Goal: Navigation & Orientation: Find specific page/section

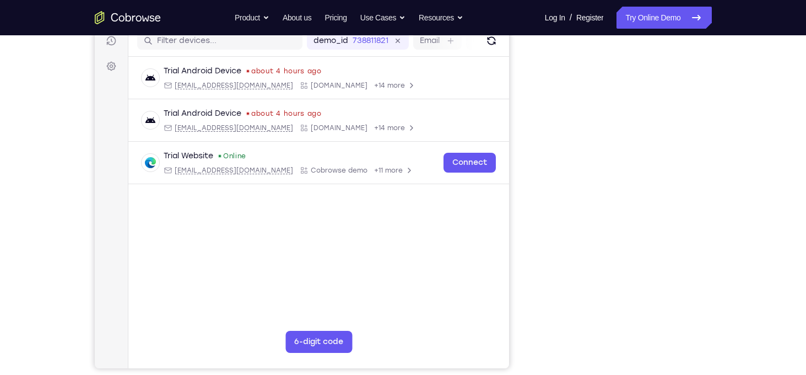
scroll to position [144, 0]
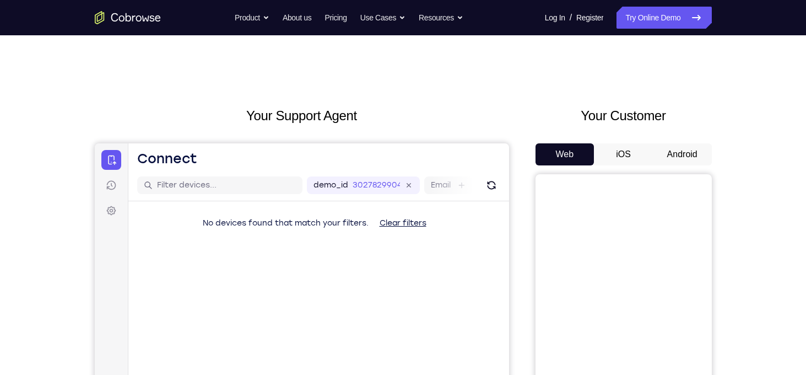
click at [668, 154] on button "Android" at bounding box center [682, 154] width 59 height 22
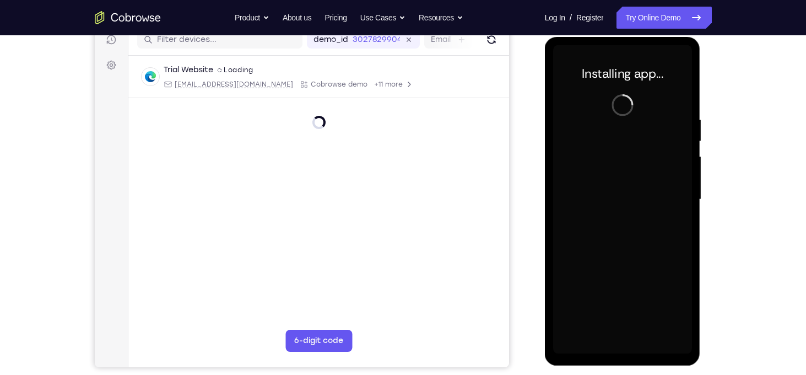
scroll to position [143, 0]
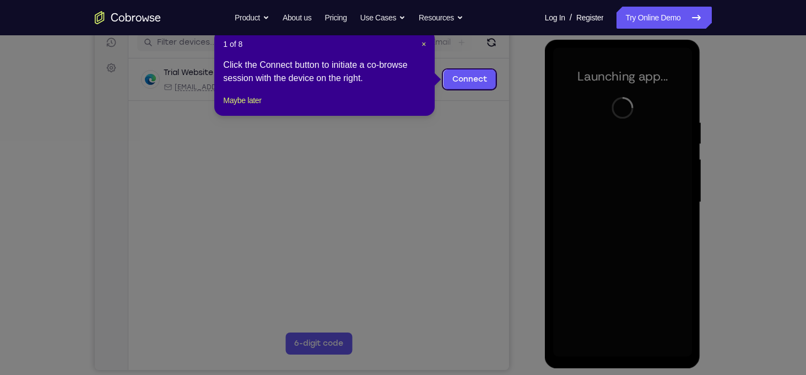
click at [625, 354] on icon at bounding box center [407, 187] width 815 height 375
click at [228, 107] on button "Maybe later" at bounding box center [242, 100] width 38 height 13
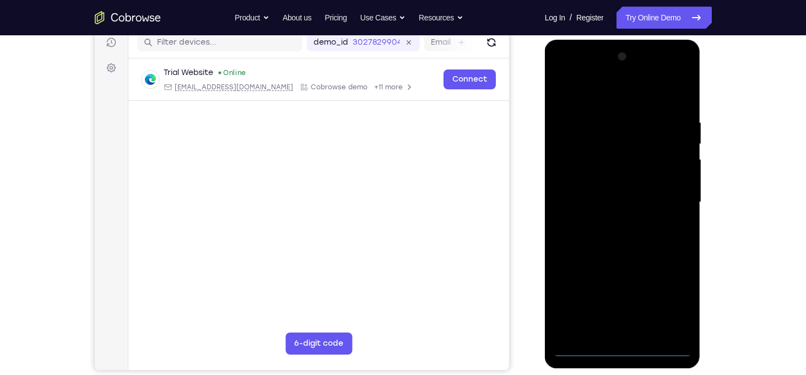
click at [623, 346] on div at bounding box center [622, 202] width 139 height 309
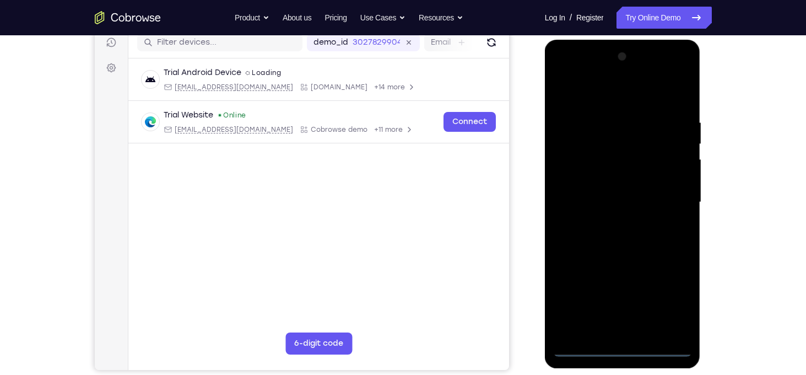
click at [671, 299] on div at bounding box center [622, 202] width 139 height 309
click at [600, 95] on div at bounding box center [622, 202] width 139 height 309
click at [665, 199] on div at bounding box center [622, 202] width 139 height 309
click at [611, 223] on div at bounding box center [622, 202] width 139 height 309
click at [620, 186] on div at bounding box center [622, 202] width 139 height 309
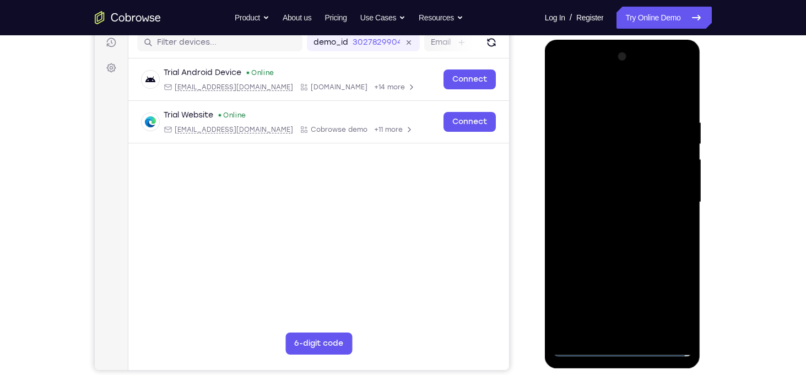
click at [618, 185] on div at bounding box center [622, 202] width 139 height 309
click at [612, 195] on div at bounding box center [622, 202] width 139 height 309
click at [620, 203] on div at bounding box center [622, 202] width 139 height 309
click at [623, 236] on div at bounding box center [622, 202] width 139 height 309
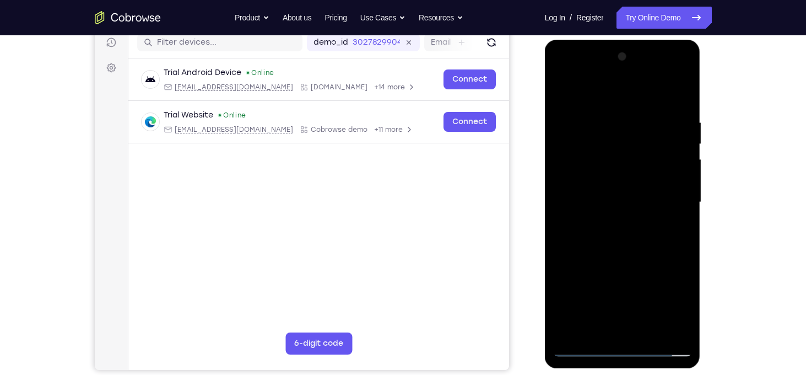
click at [653, 247] on div at bounding box center [622, 202] width 139 height 309
click at [685, 250] on div at bounding box center [622, 202] width 139 height 309
click at [600, 112] on div at bounding box center [622, 202] width 139 height 309
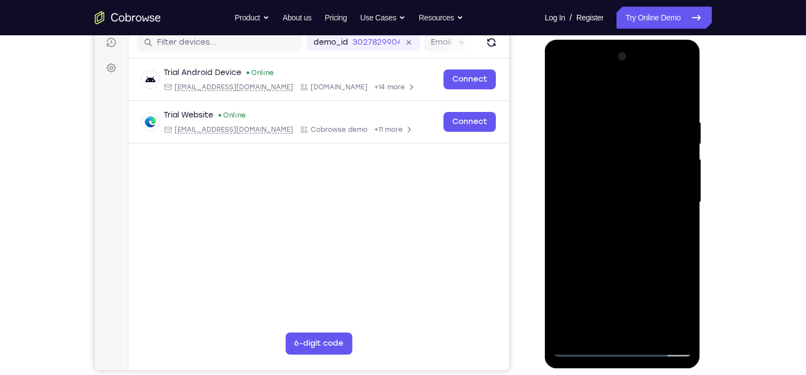
click at [680, 203] on div at bounding box center [622, 202] width 139 height 309
drag, startPoint x: 680, startPoint y: 203, endPoint x: 578, endPoint y: 216, distance: 102.3
click at [578, 216] on div at bounding box center [622, 202] width 139 height 309
click at [681, 209] on div at bounding box center [622, 202] width 139 height 309
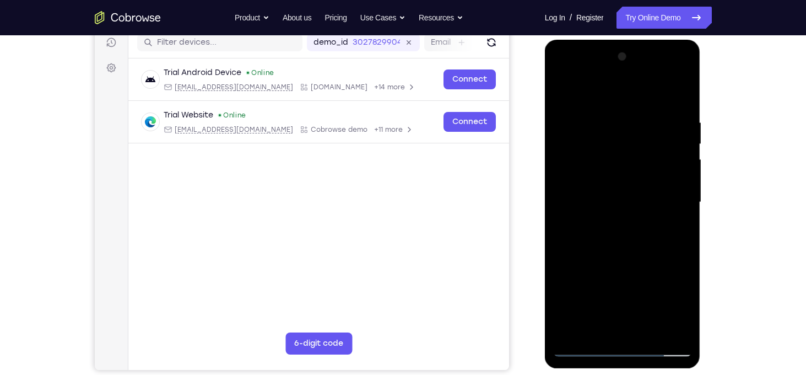
drag, startPoint x: 681, startPoint y: 209, endPoint x: 557, endPoint y: 214, distance: 124.1
click at [557, 214] on div at bounding box center [622, 202] width 139 height 309
click at [673, 294] on div at bounding box center [622, 202] width 139 height 309
click at [673, 239] on div at bounding box center [622, 202] width 139 height 309
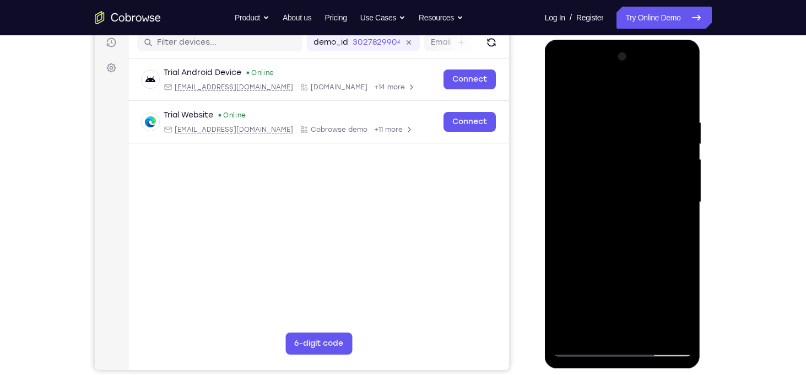
click at [675, 214] on div at bounding box center [622, 202] width 139 height 309
drag, startPoint x: 603, startPoint y: 221, endPoint x: 703, endPoint y: 242, distance: 101.5
click at [702, 242] on html "Online web based iOS Simulators and Android Emulators. Run iPhone, iPad, Mobile…" at bounding box center [623, 205] width 157 height 331
drag, startPoint x: 573, startPoint y: 231, endPoint x: 667, endPoint y: 225, distance: 95.0
click at [667, 225] on div at bounding box center [622, 202] width 139 height 309
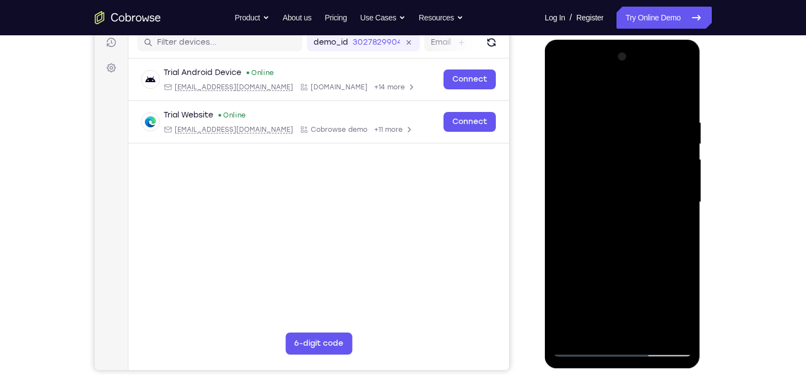
click at [565, 95] on div at bounding box center [622, 202] width 139 height 309
click at [569, 121] on div at bounding box center [622, 202] width 139 height 309
click at [563, 86] on div at bounding box center [622, 202] width 139 height 309
click at [676, 154] on div at bounding box center [622, 202] width 139 height 309
click at [677, 168] on div at bounding box center [622, 202] width 139 height 309
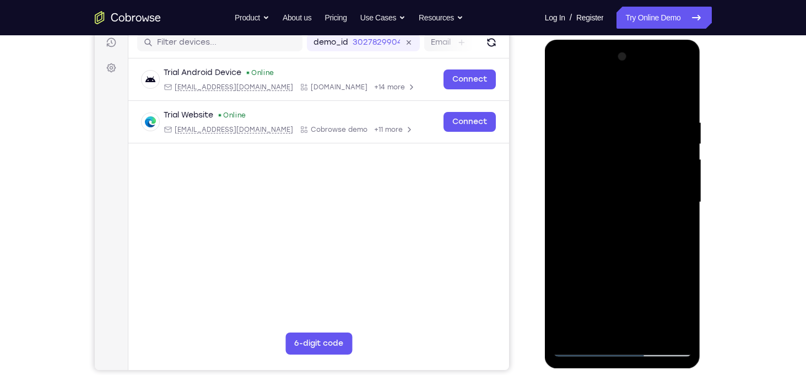
click at [677, 168] on div at bounding box center [622, 202] width 139 height 309
drag, startPoint x: 576, startPoint y: 176, endPoint x: 664, endPoint y: 180, distance: 88.2
click at [664, 180] on div at bounding box center [622, 202] width 139 height 309
click at [680, 196] on div at bounding box center [622, 202] width 139 height 309
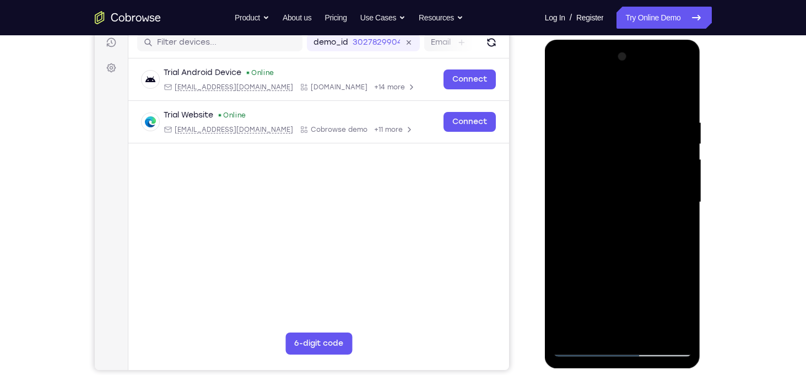
click at [680, 196] on div at bounding box center [622, 202] width 139 height 309
click at [679, 95] on div at bounding box center [622, 202] width 139 height 309
drag, startPoint x: 632, startPoint y: 128, endPoint x: 644, endPoint y: 272, distance: 143.8
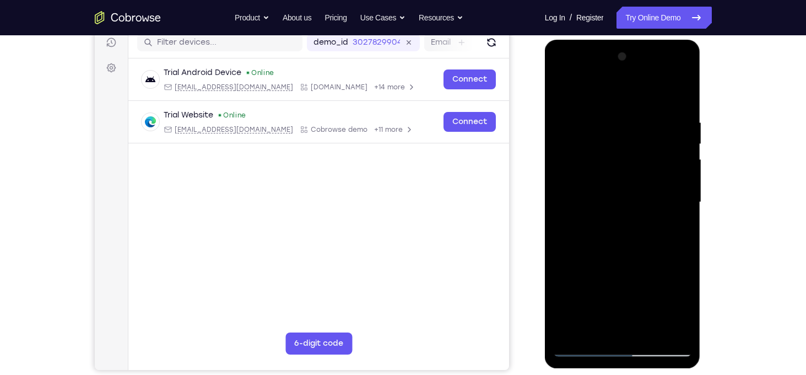
click at [644, 272] on div at bounding box center [622, 202] width 139 height 309
click at [608, 118] on div at bounding box center [622, 202] width 139 height 309
click at [679, 184] on div at bounding box center [622, 202] width 139 height 309
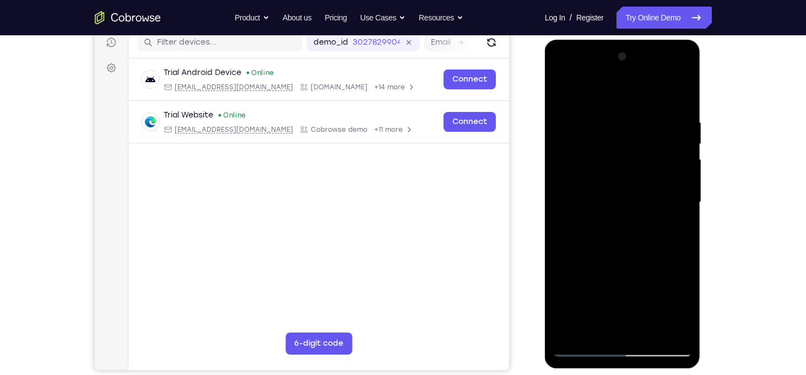
click at [679, 184] on div at bounding box center [622, 202] width 139 height 309
click at [680, 192] on div at bounding box center [622, 202] width 139 height 309
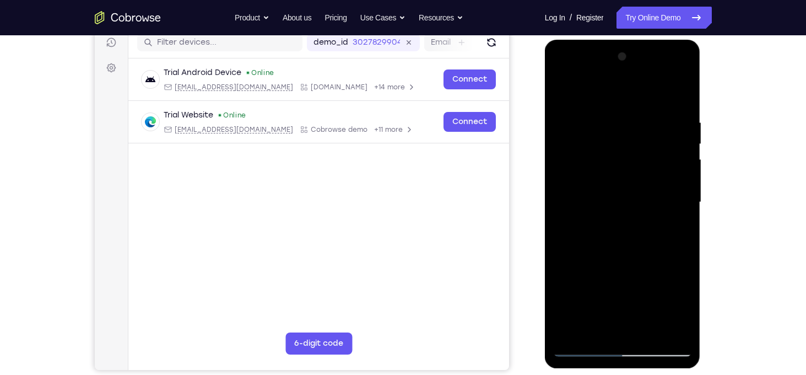
click at [560, 209] on div at bounding box center [622, 202] width 139 height 309
click at [680, 93] on div at bounding box center [622, 202] width 139 height 309
drag, startPoint x: 629, startPoint y: 128, endPoint x: 627, endPoint y: 242, distance: 114.7
click at [627, 242] on div at bounding box center [622, 202] width 139 height 309
click at [606, 118] on div at bounding box center [622, 202] width 139 height 309
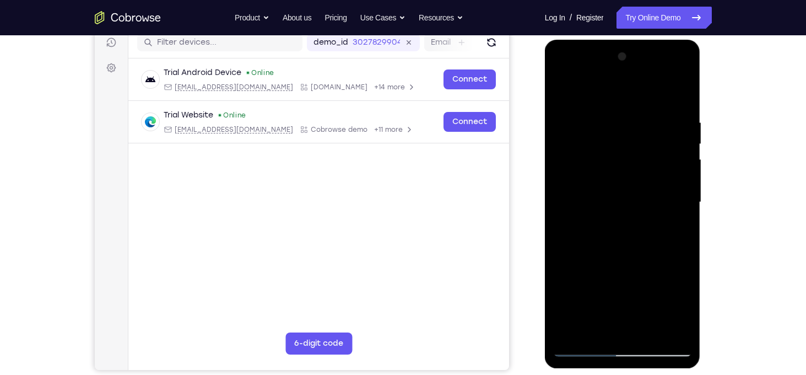
click at [681, 185] on div at bounding box center [622, 202] width 139 height 309
drag, startPoint x: 571, startPoint y: 193, endPoint x: 647, endPoint y: 205, distance: 76.5
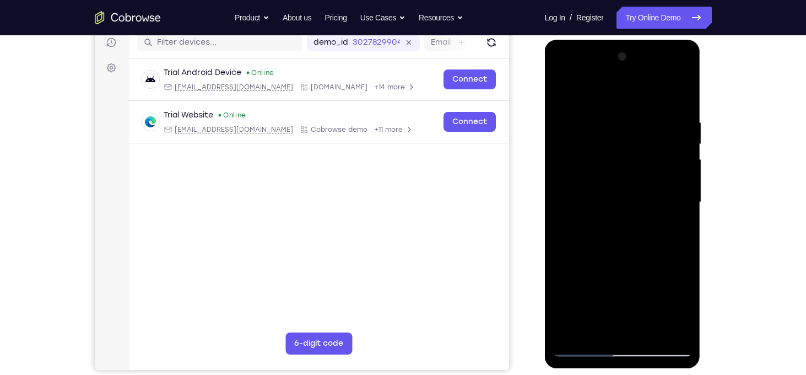
click at [647, 205] on div at bounding box center [622, 202] width 139 height 309
click at [683, 327] on div at bounding box center [622, 202] width 139 height 309
drag, startPoint x: 666, startPoint y: 218, endPoint x: 540, endPoint y: 207, distance: 126.7
click at [545, 207] on html "Online web based iOS Simulators and Android Emulators. Run iPhone, iPad, Mobile…" at bounding box center [623, 205] width 157 height 331
drag, startPoint x: 662, startPoint y: 227, endPoint x: 564, endPoint y: 211, distance: 99.3
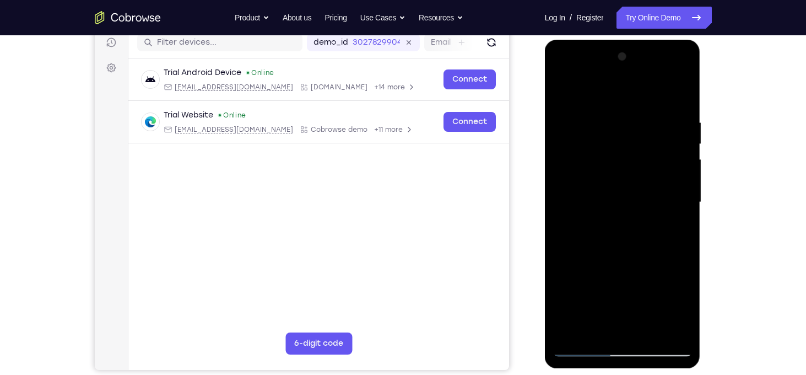
click at [564, 211] on div at bounding box center [622, 202] width 139 height 309
click at [668, 203] on div at bounding box center [622, 202] width 139 height 309
click at [672, 190] on div at bounding box center [622, 202] width 139 height 309
click at [684, 183] on div at bounding box center [622, 202] width 139 height 309
click at [678, 97] on div at bounding box center [622, 202] width 139 height 309
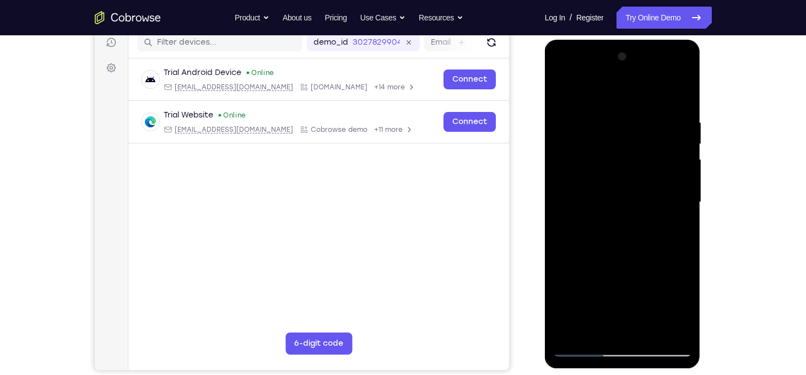
drag, startPoint x: 600, startPoint y: 146, endPoint x: 612, endPoint y: 270, distance: 124.6
click at [612, 270] on div at bounding box center [622, 202] width 139 height 309
click at [602, 119] on div at bounding box center [622, 202] width 139 height 309
click at [680, 179] on div at bounding box center [622, 202] width 139 height 309
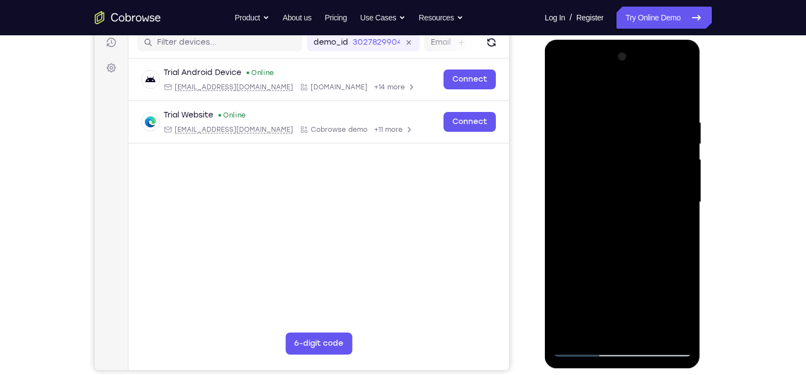
click at [680, 179] on div at bounding box center [622, 202] width 139 height 309
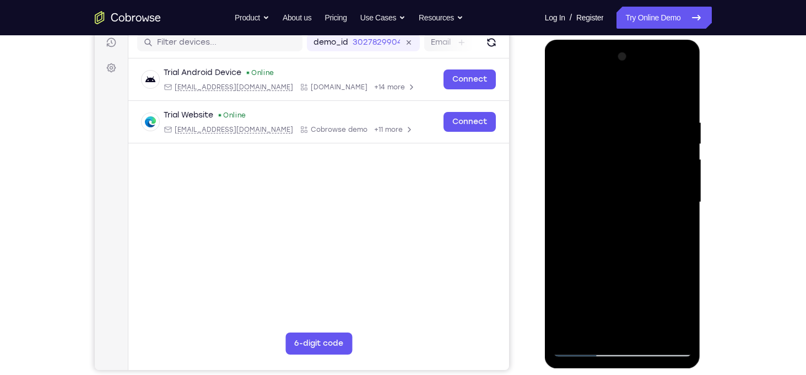
click at [680, 179] on div at bounding box center [622, 202] width 139 height 309
drag, startPoint x: 683, startPoint y: 154, endPoint x: 591, endPoint y: 149, distance: 92.2
click at [591, 149] on div at bounding box center [622, 202] width 139 height 309
click at [673, 179] on div at bounding box center [622, 202] width 139 height 309
drag, startPoint x: 599, startPoint y: 176, endPoint x: 671, endPoint y: 194, distance: 74.3
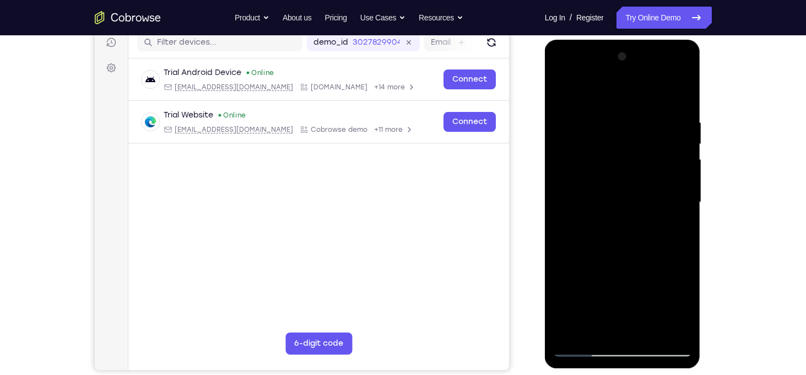
click at [671, 194] on div at bounding box center [622, 202] width 139 height 309
click at [680, 97] on div at bounding box center [622, 202] width 139 height 309
click at [683, 330] on div at bounding box center [622, 202] width 139 height 309
click at [677, 333] on div at bounding box center [622, 202] width 139 height 309
click at [644, 16] on link "Try Online Demo" at bounding box center [664, 18] width 95 height 22
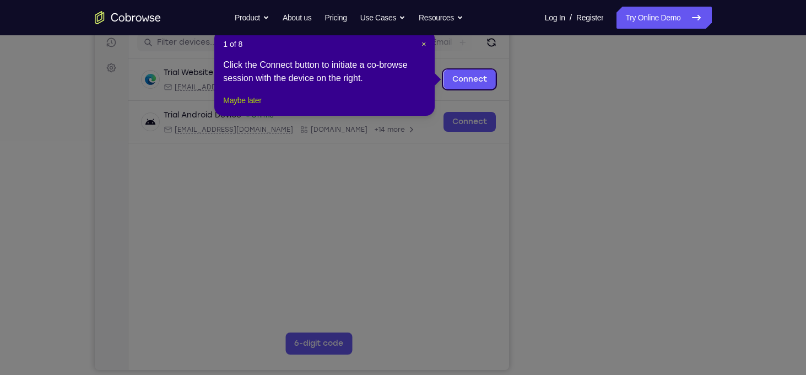
click at [251, 107] on button "Maybe later" at bounding box center [242, 100] width 38 height 13
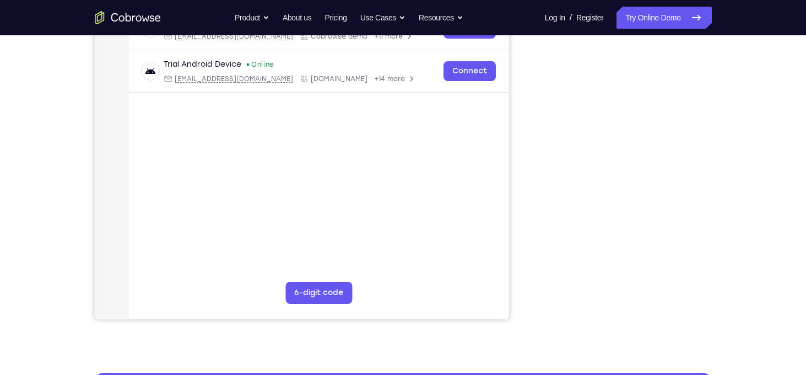
scroll to position [196, 0]
